Goal: Task Accomplishment & Management: Use online tool/utility

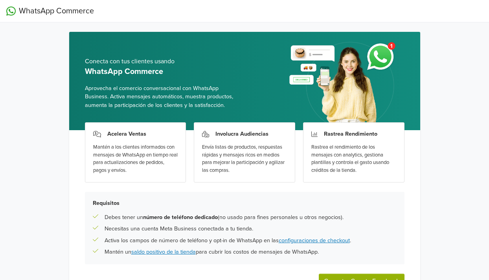
scroll to position [54, 0]
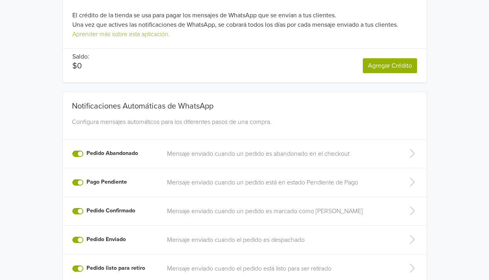
scroll to position [238, 0]
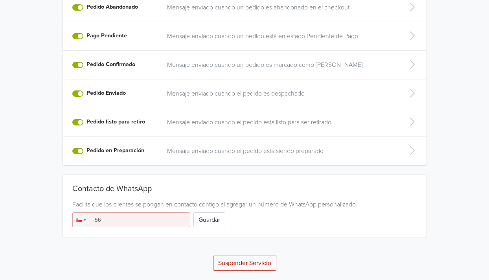
click at [120, 221] on input "+56" at bounding box center [131, 219] width 118 height 15
type input "[PHONE_NUMBER]"
click at [209, 220] on button "Guardar" at bounding box center [209, 219] width 32 height 15
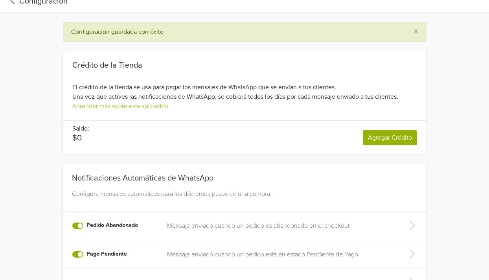
scroll to position [0, 0]
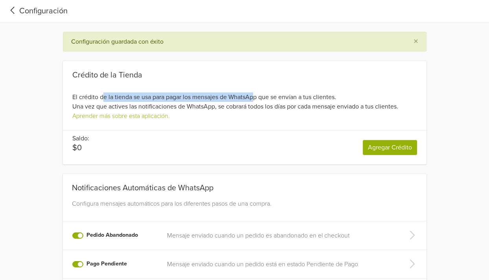
drag, startPoint x: 101, startPoint y: 96, endPoint x: 254, endPoint y: 97, distance: 152.2
click at [254, 97] on div "Crédito de la Tienda El crédito de la tienda se usa para pagar los mensajes de …" at bounding box center [245, 95] width 364 height 50
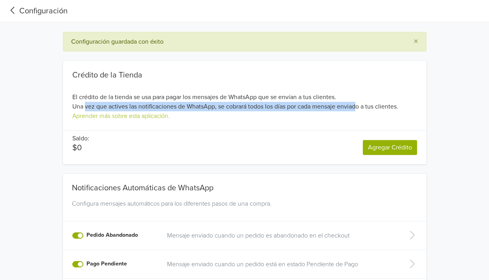
drag, startPoint x: 84, startPoint y: 109, endPoint x: 358, endPoint y: 105, distance: 273.7
click at [358, 105] on div "Crédito de la Tienda El crédito de la tienda se usa para pagar los mensajes de …" at bounding box center [245, 95] width 364 height 50
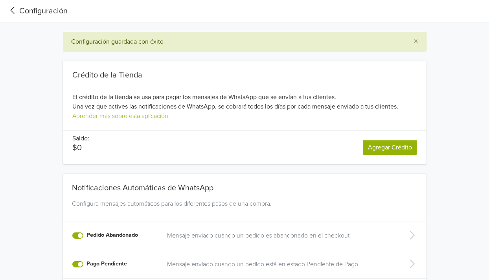
click at [384, 145] on link "Agregar Crédito" at bounding box center [390, 147] width 54 height 15
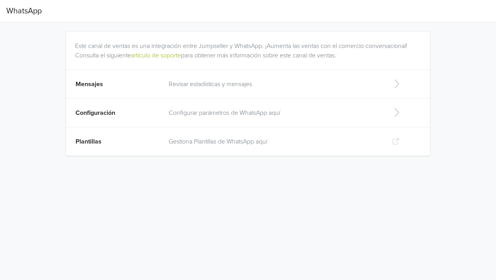
click at [264, 112] on p "Configurar parámetros de WhatsApp aquí" at bounding box center [274, 112] width 210 height 9
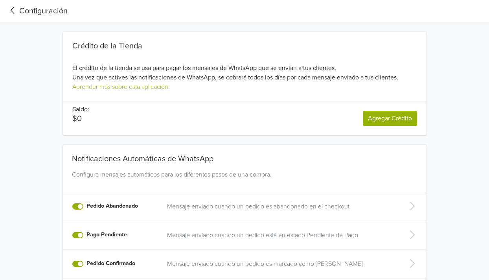
click at [18, 10] on icon at bounding box center [12, 10] width 13 height 11
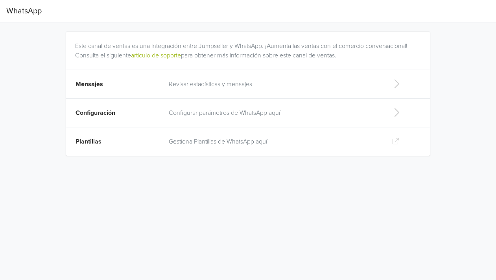
click at [195, 75] on td "Revisar estadísticas y mensajes" at bounding box center [274, 84] width 220 height 29
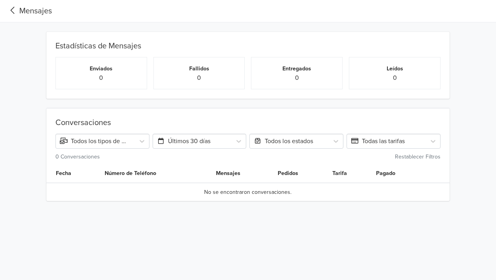
click at [17, 12] on icon at bounding box center [12, 10] width 13 height 11
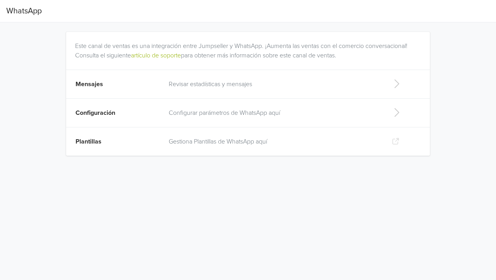
click at [140, 138] on td "Plantillas" at bounding box center [115, 141] width 98 height 29
